Goal: Task Accomplishment & Management: Manage account settings

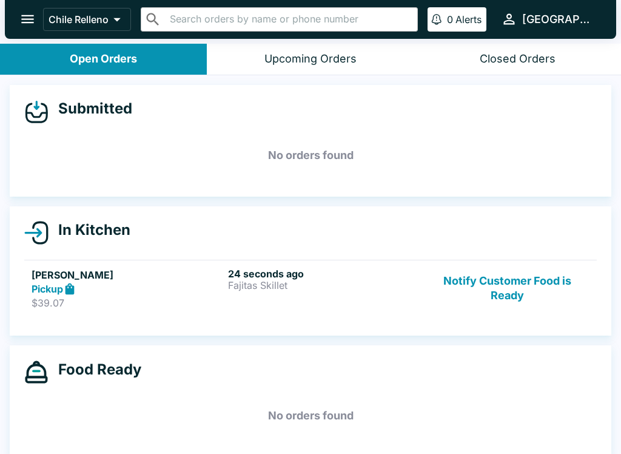
click at [283, 270] on h6 "24 seconds ago" at bounding box center [324, 273] width 192 height 12
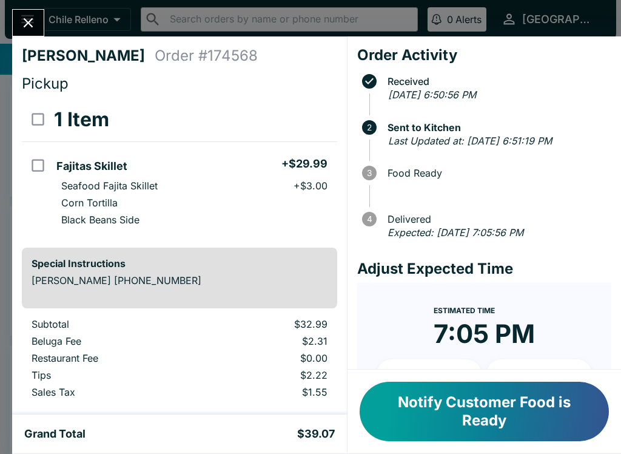
scroll to position [-6, 0]
click at [41, 19] on button "Close" at bounding box center [28, 23] width 31 height 26
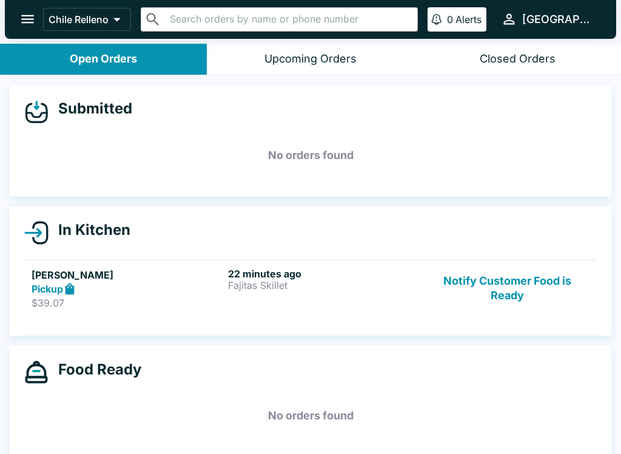
click at [288, 293] on div "22 minutes ago [PERSON_NAME]" at bounding box center [324, 288] width 192 height 42
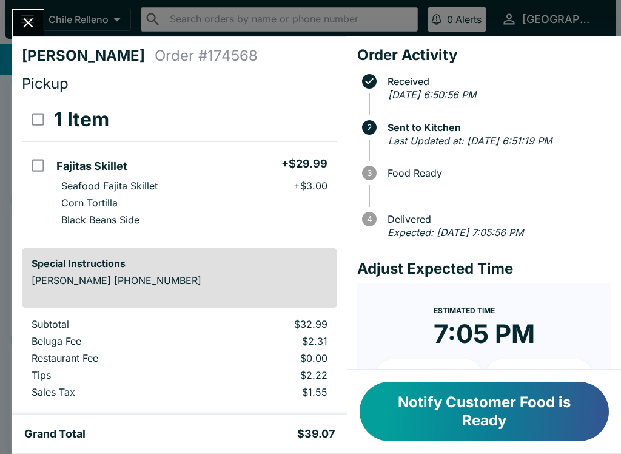
click at [205, 170] on li "Fajitas Skillet + $29.99" at bounding box center [194, 164] width 285 height 25
checkbox input "true"
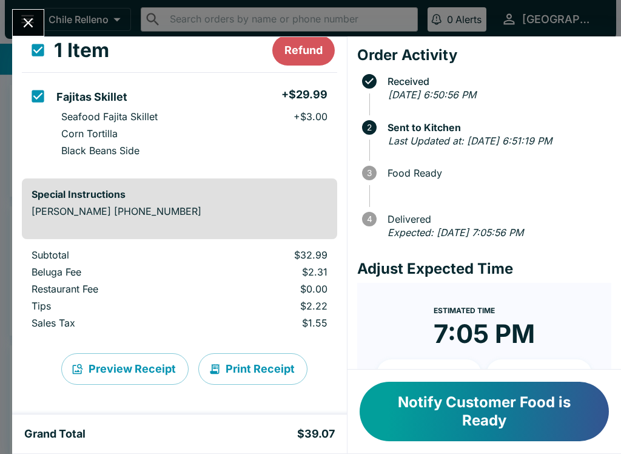
scroll to position [69, 0]
click at [279, 349] on div "Preview Receipt Print Receipt" at bounding box center [179, 369] width 315 height 70
click at [271, 371] on button "Print Receipt" at bounding box center [252, 369] width 109 height 32
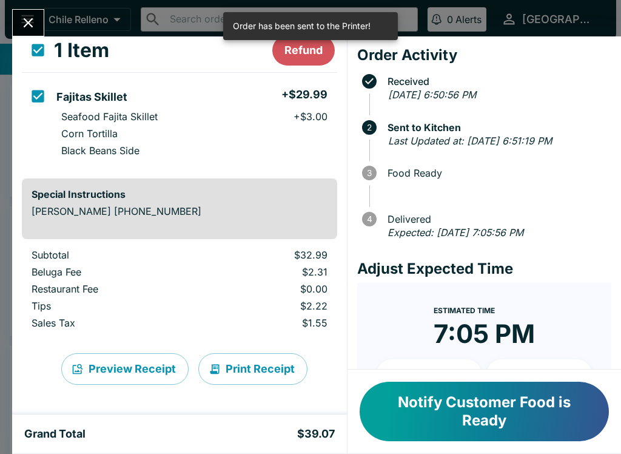
click at [36, 32] on button "Close" at bounding box center [28, 23] width 31 height 26
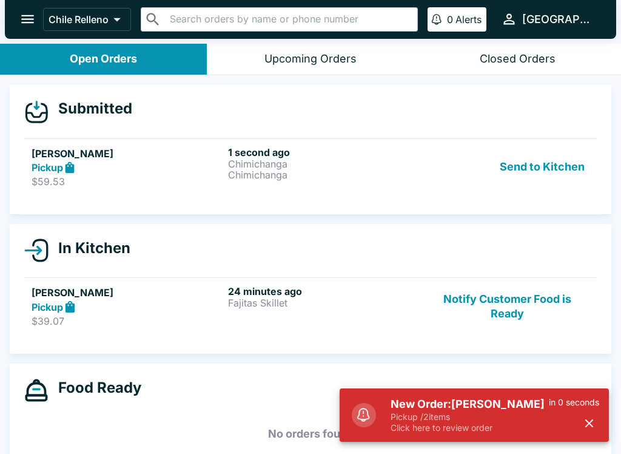
click at [570, 147] on button "Send to Kitchen" at bounding box center [542, 167] width 95 height 42
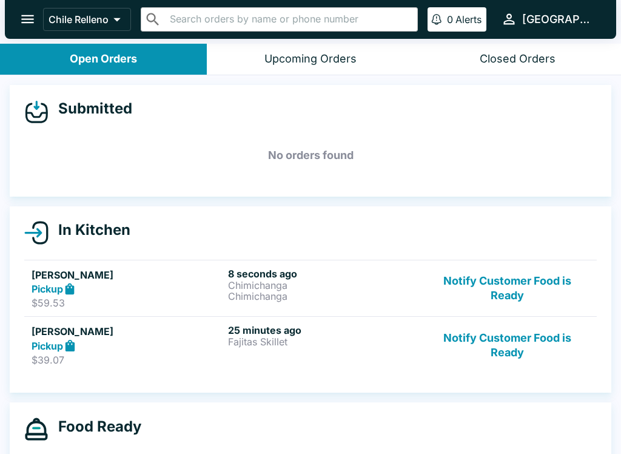
click at [519, 365] on button "Notify Customer Food is Ready" at bounding box center [507, 345] width 164 height 42
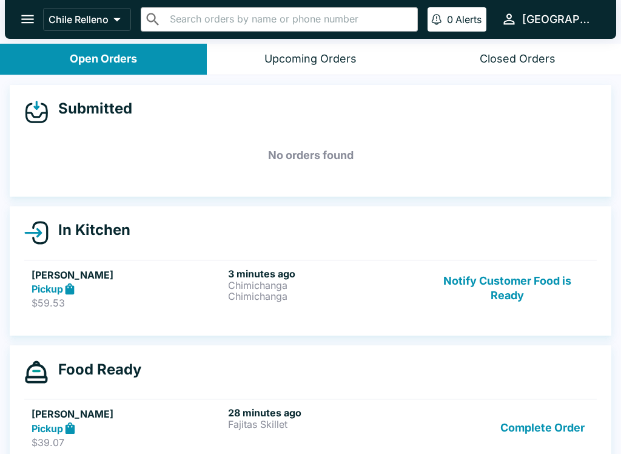
click at [557, 445] on button "Complete Order" at bounding box center [543, 427] width 94 height 42
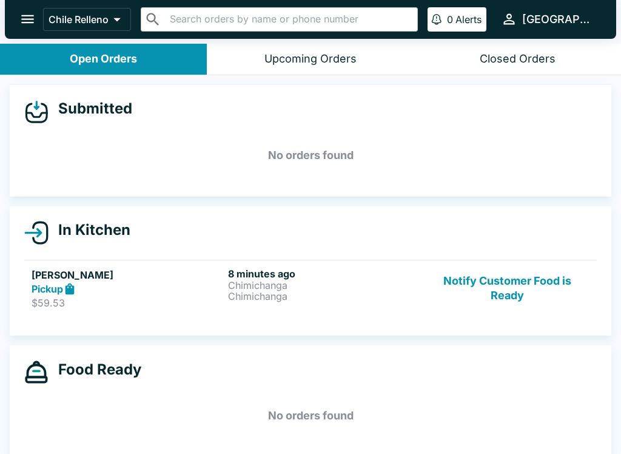
click at [561, 287] on button "Notify Customer Food is Ready" at bounding box center [507, 288] width 164 height 42
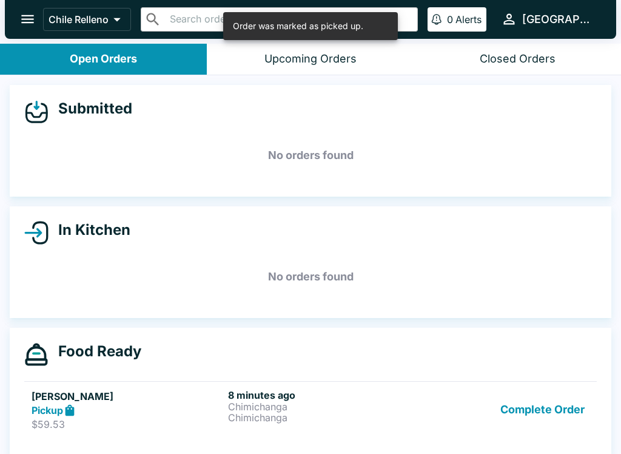
click at [563, 391] on button "Complete Order" at bounding box center [543, 410] width 94 height 42
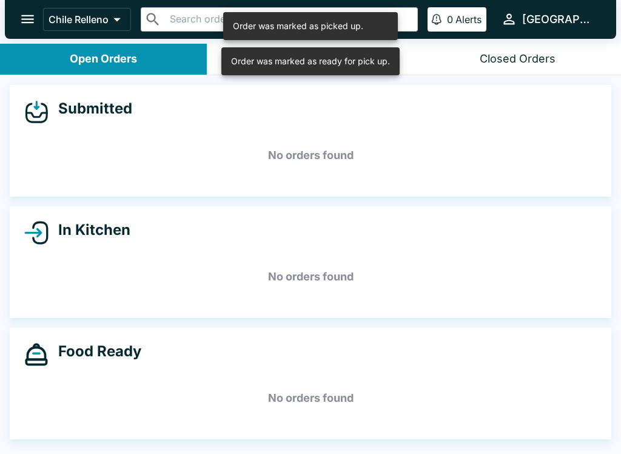
scroll to position [2, 0]
